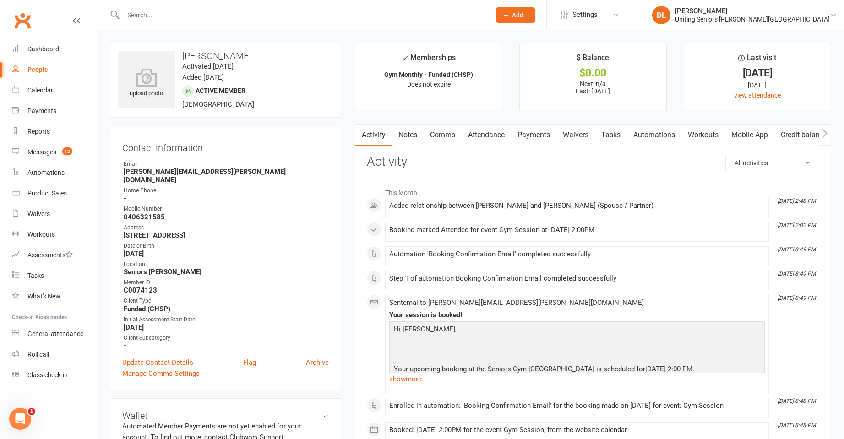
click at [244, 21] on input "text" at bounding box center [301, 15] width 363 height 13
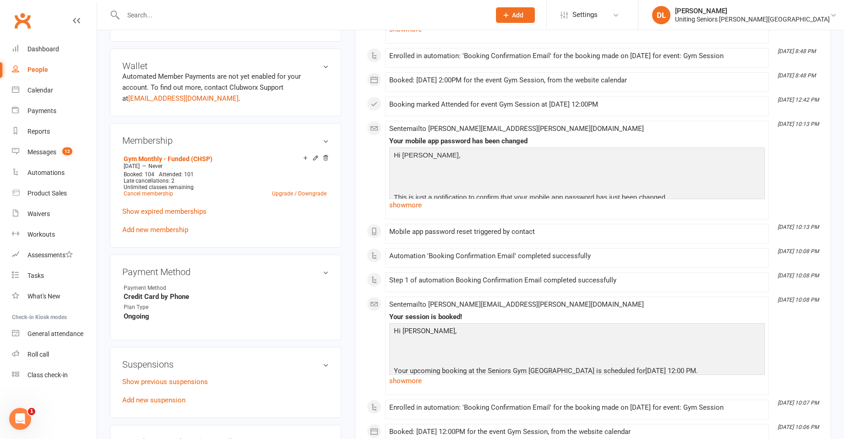
scroll to position [366, 0]
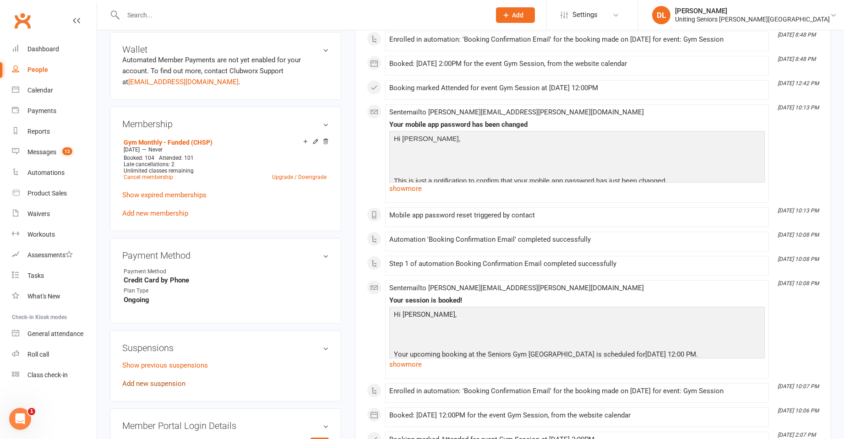
drag, startPoint x: 164, startPoint y: 376, endPoint x: 192, endPoint y: 371, distance: 28.5
click at [164, 380] on link "Add new suspension" at bounding box center [153, 384] width 63 height 8
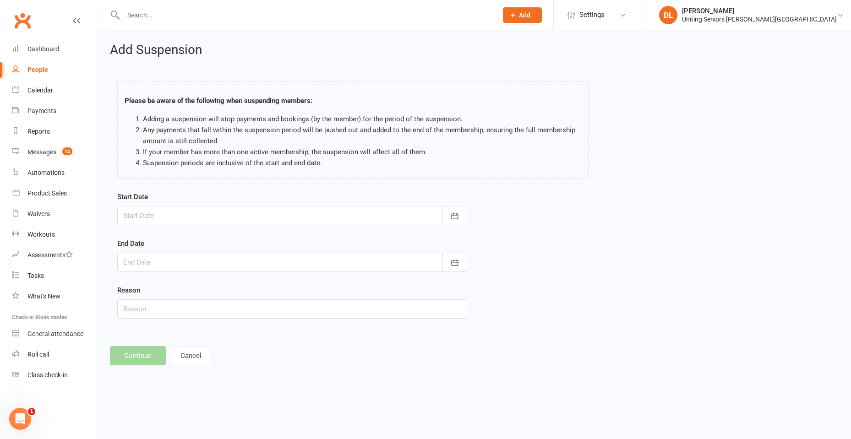
click at [207, 229] on form "Start Date [DATE] Sun Mon Tue Wed Thu Fri Sat 31 27 28 29 30 31 01 02 32 03 04 …" at bounding box center [292, 254] width 350 height 127
click at [207, 221] on div at bounding box center [292, 215] width 350 height 19
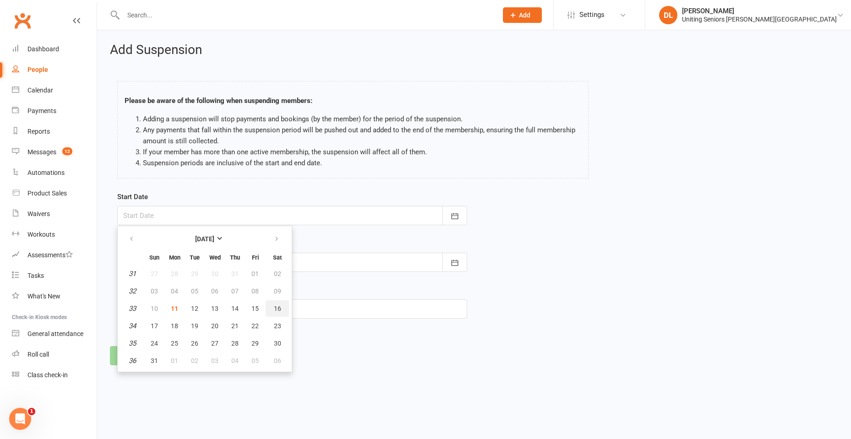
click at [281, 308] on button "16" at bounding box center [277, 308] width 23 height 16
type input "[DATE]"
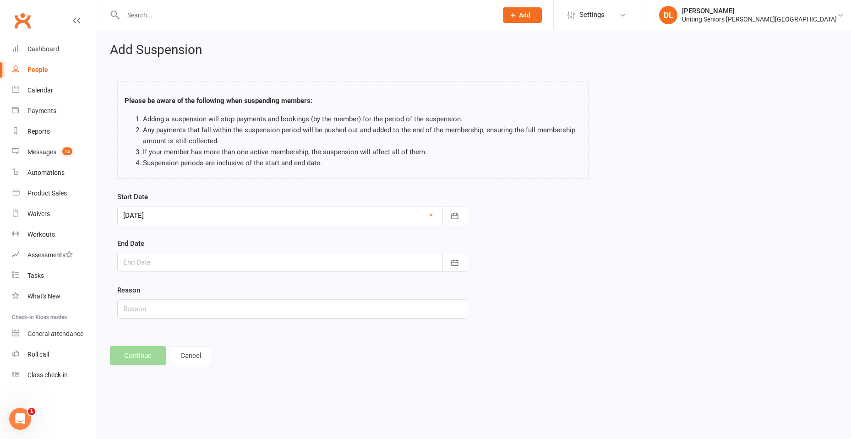
click at [302, 257] on div at bounding box center [292, 262] width 350 height 19
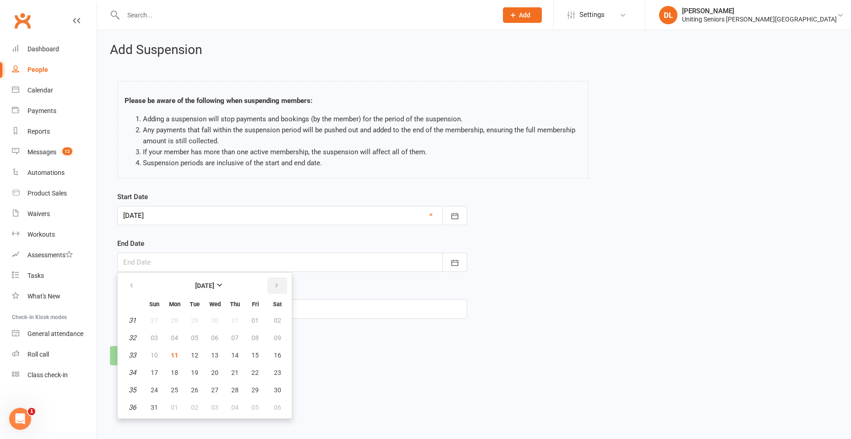
click at [280, 282] on button "button" at bounding box center [277, 285] width 20 height 16
click at [279, 282] on button "button" at bounding box center [277, 285] width 20 height 16
click at [139, 287] on button "button" at bounding box center [132, 285] width 20 height 16
click at [196, 393] on span "30" at bounding box center [194, 389] width 7 height 7
type input "[DATE]"
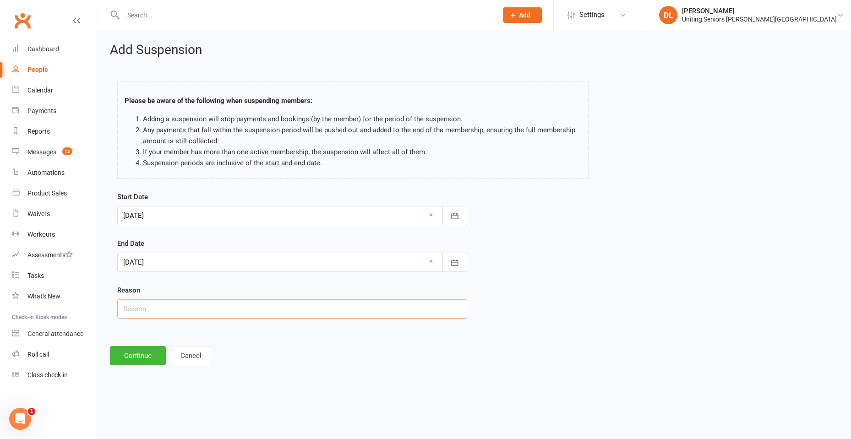
click at [213, 315] on input "text" at bounding box center [292, 308] width 350 height 19
type input "Holiday"
click at [123, 350] on button "Continue" at bounding box center [138, 355] width 56 height 19
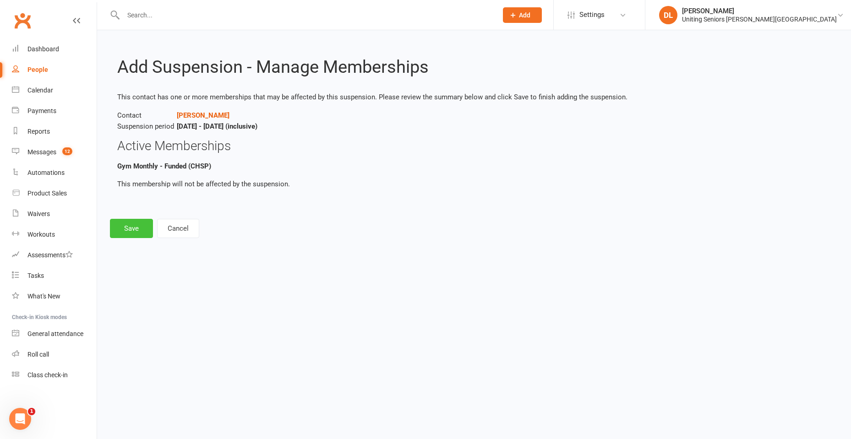
click at [131, 225] on button "Save" at bounding box center [131, 228] width 43 height 19
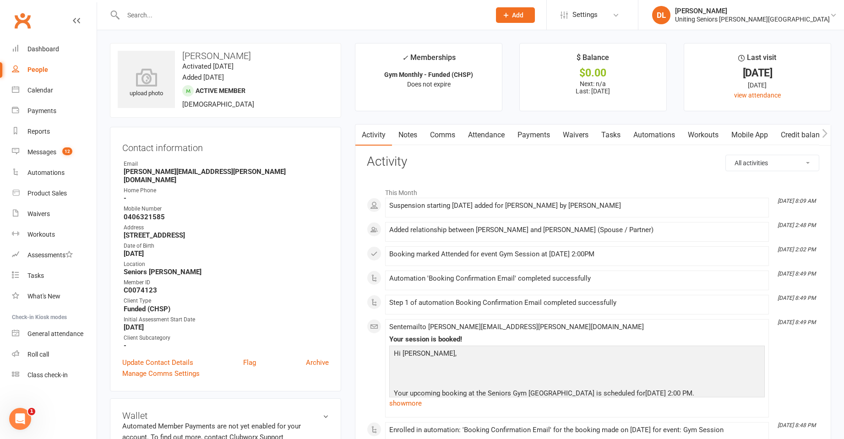
click at [242, 16] on input "text" at bounding box center [301, 15] width 363 height 13
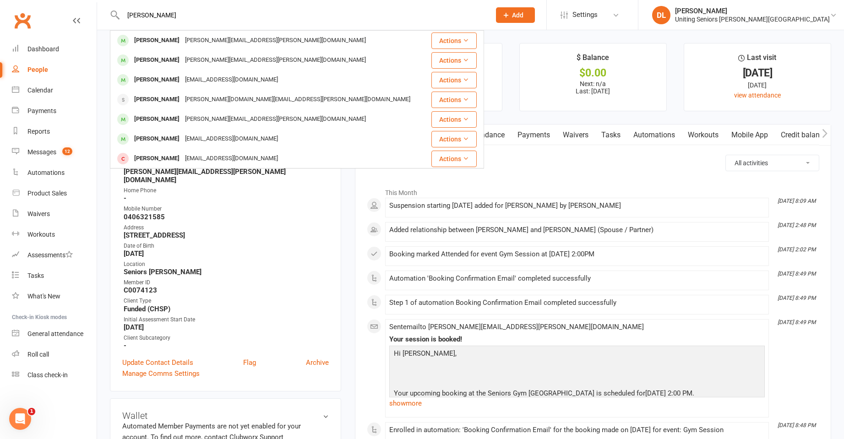
type input "[PERSON_NAME]"
click at [183, 42] on div "[PERSON_NAME][EMAIL_ADDRESS][PERSON_NAME][DOMAIN_NAME]" at bounding box center [275, 40] width 186 height 13
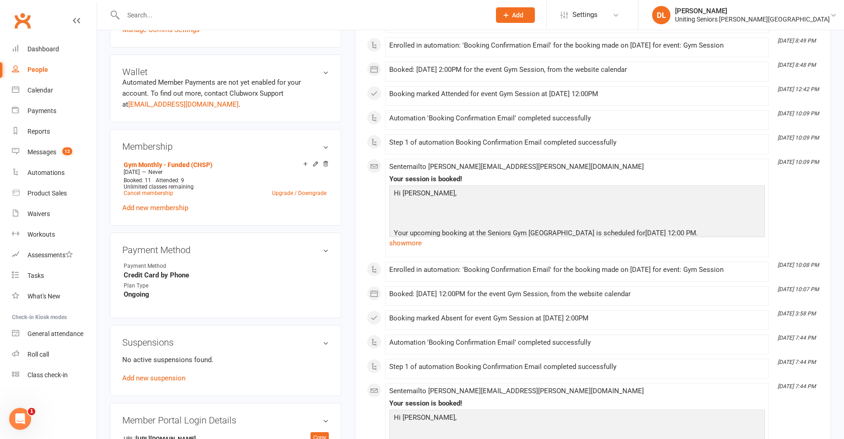
scroll to position [366, 0]
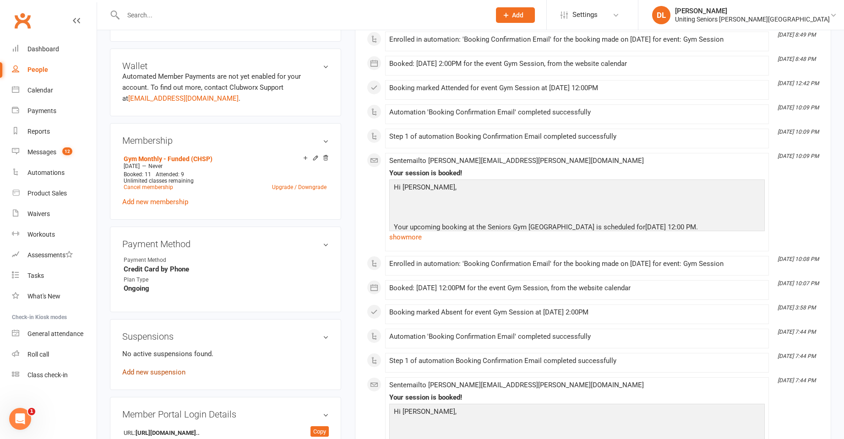
click at [164, 368] on link "Add new suspension" at bounding box center [153, 372] width 63 height 8
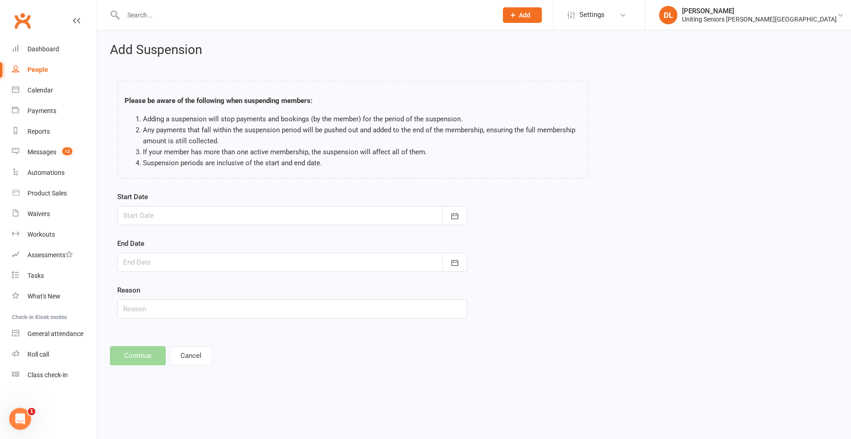
click at [235, 215] on div at bounding box center [292, 215] width 350 height 19
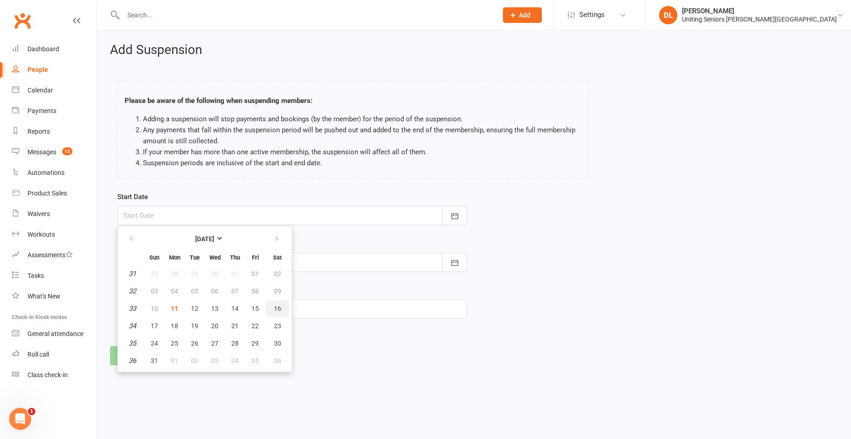
click at [277, 310] on span "16" at bounding box center [277, 308] width 7 height 7
type input "[DATE]"
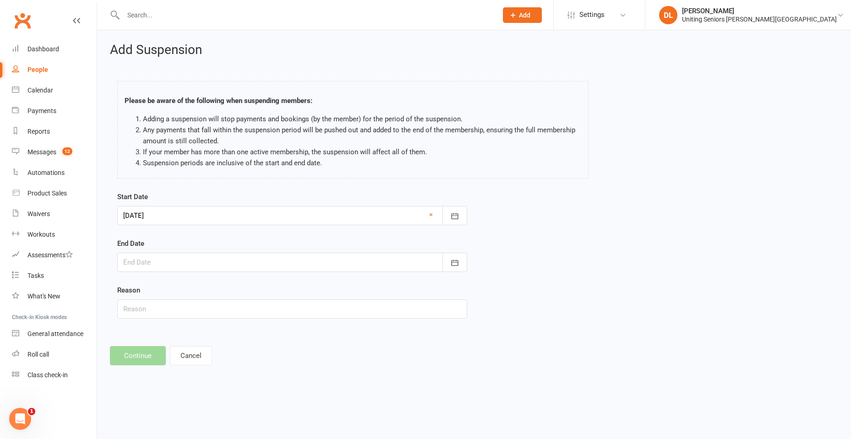
click at [275, 257] on div at bounding box center [292, 262] width 350 height 19
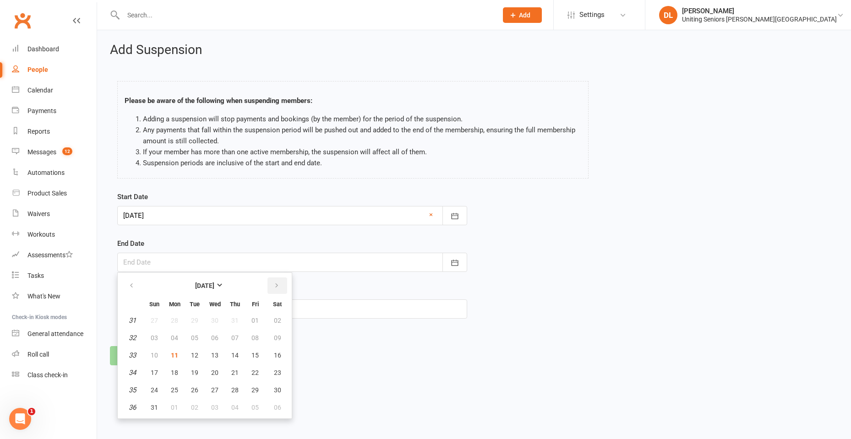
click at [275, 285] on icon "button" at bounding box center [276, 285] width 6 height 7
click at [195, 391] on span "30" at bounding box center [194, 389] width 7 height 7
type input "[DATE]"
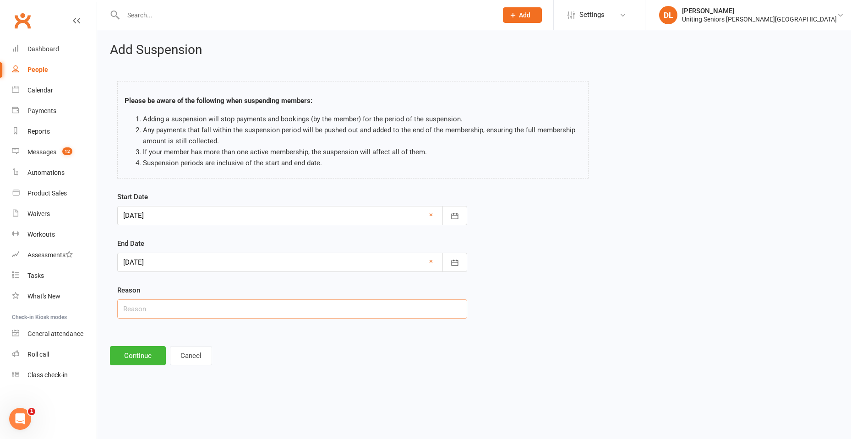
click at [184, 308] on input "text" at bounding box center [292, 308] width 350 height 19
type input "Holiday"
click at [137, 360] on button "Continue" at bounding box center [138, 355] width 56 height 19
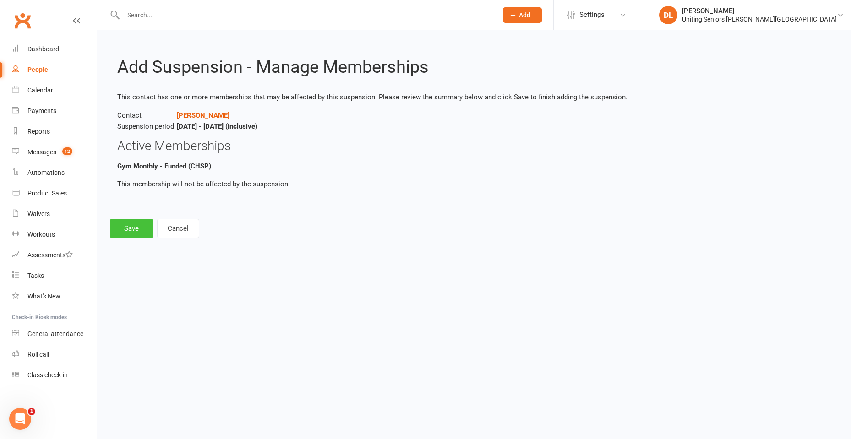
drag, startPoint x: 111, startPoint y: 231, endPoint x: 305, endPoint y: 49, distance: 266.2
click at [110, 231] on button "Save" at bounding box center [131, 228] width 43 height 19
